Goal: Task Accomplishment & Management: Use online tool/utility

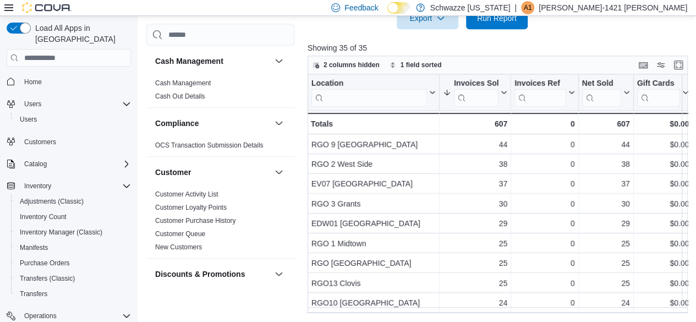
scroll to position [763, 0]
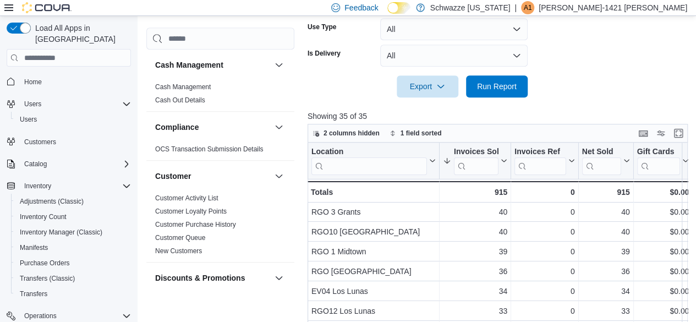
scroll to position [110, 0]
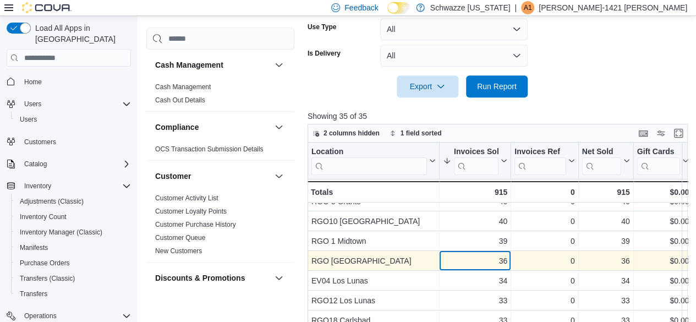
click at [507, 258] on div "36 - Invoices Sold, column 2, row 9" at bounding box center [476, 261] width 72 height 20
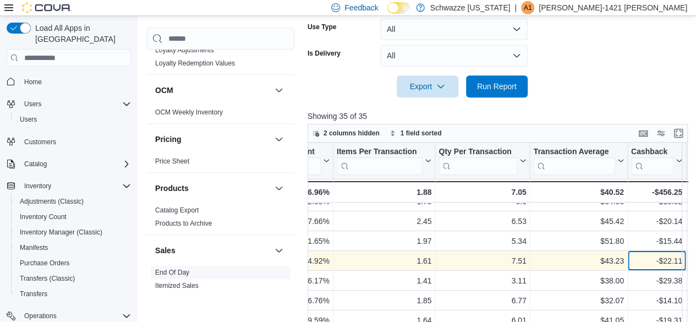
scroll to position [605, 0]
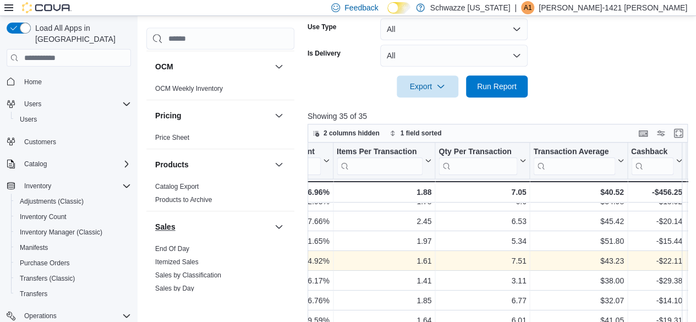
click at [173, 245] on link "End Of Day" at bounding box center [172, 249] width 34 height 8
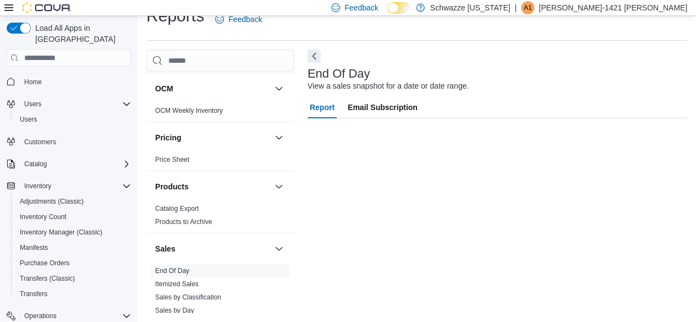
scroll to position [20, 0]
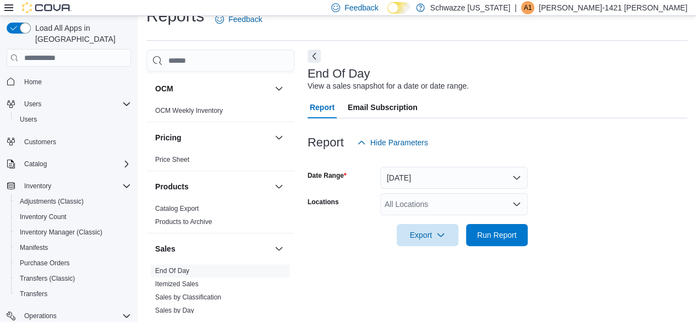
click at [450, 207] on div "All Locations" at bounding box center [453, 204] width 147 height 22
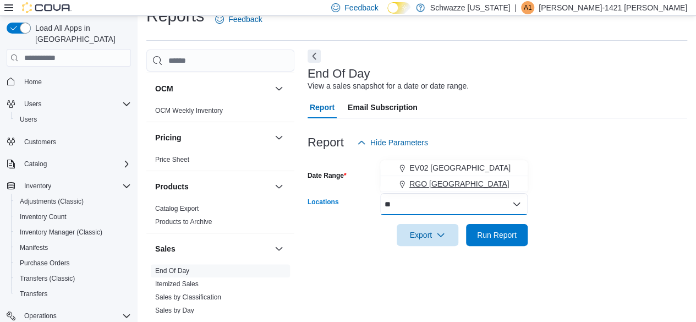
type input "**"
click at [471, 183] on span "RGO [GEOGRAPHIC_DATA]" at bounding box center [459, 183] width 100 height 11
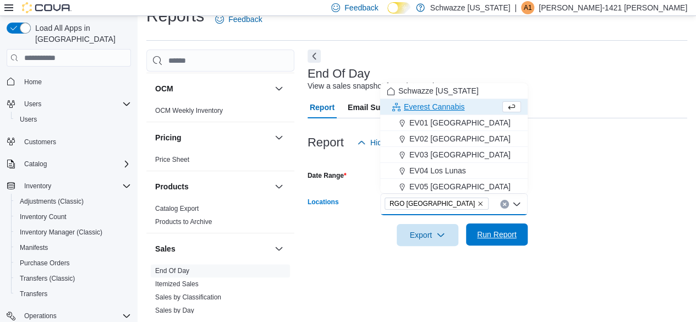
click at [489, 235] on span "Run Report" at bounding box center [497, 234] width 40 height 11
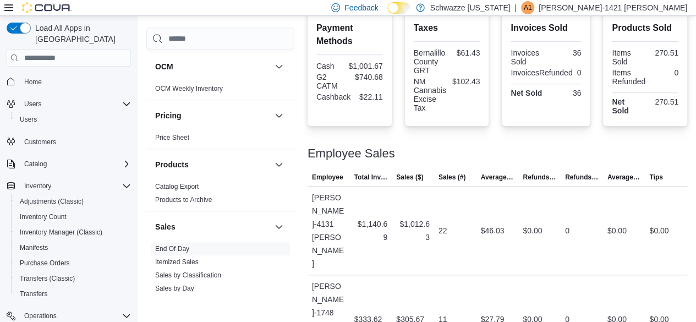
scroll to position [428, 0]
